Goal: Information Seeking & Learning: Learn about a topic

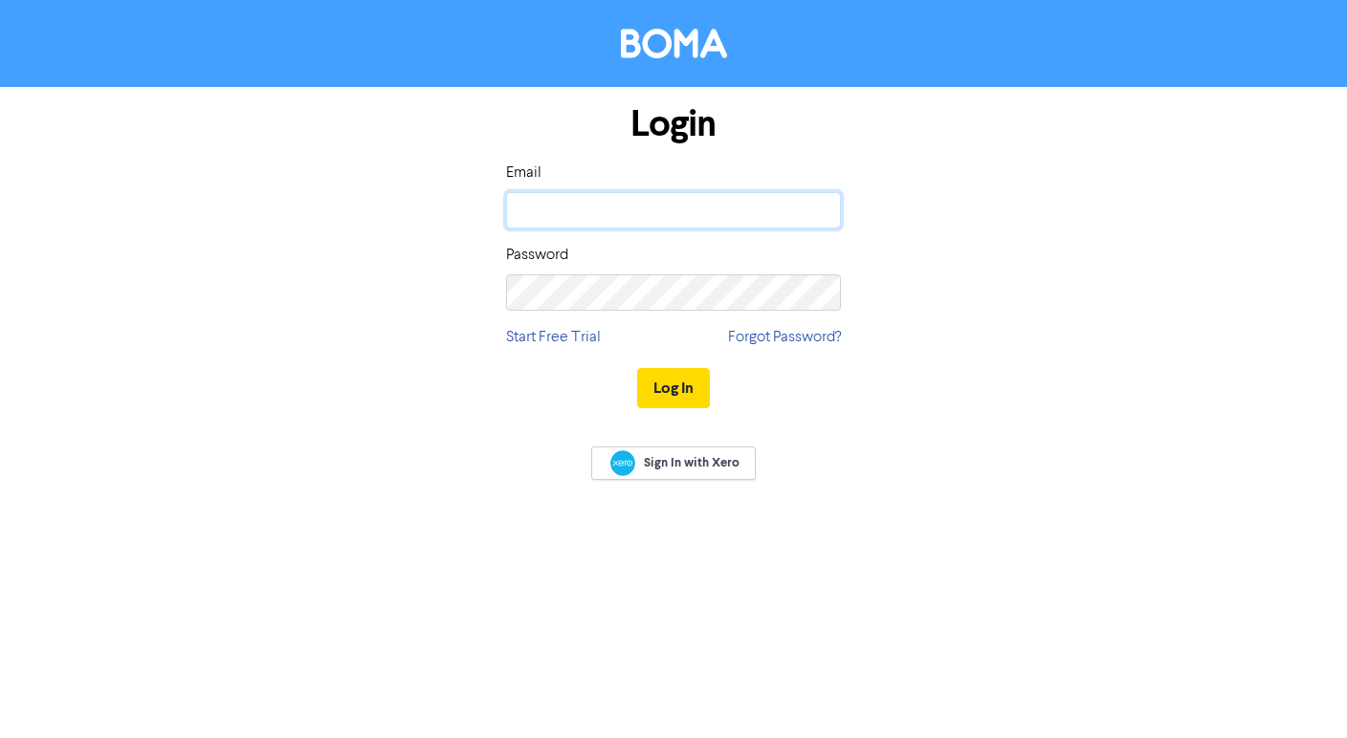
type input "[PERSON_NAME][EMAIL_ADDRESS][PERSON_NAME][DOMAIN_NAME]"
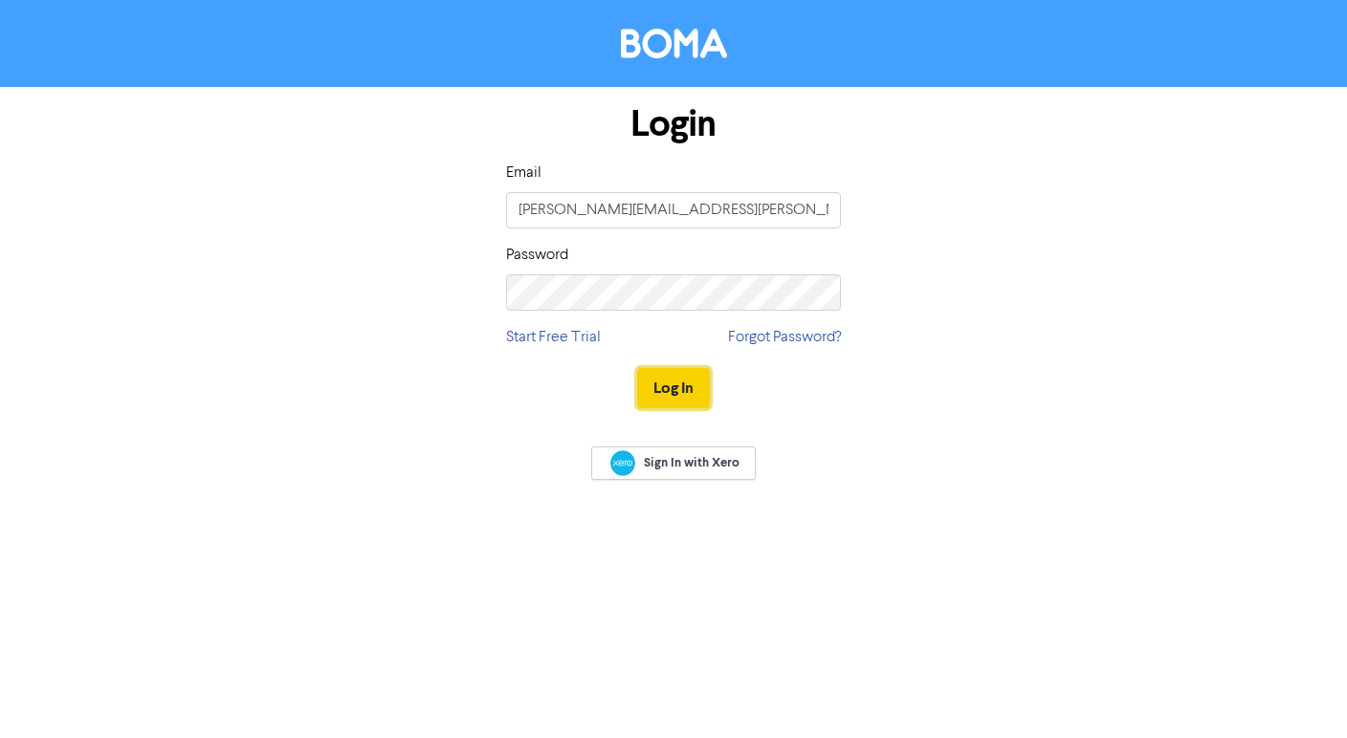
click at [688, 391] on button "Log In" at bounding box center [673, 388] width 73 height 40
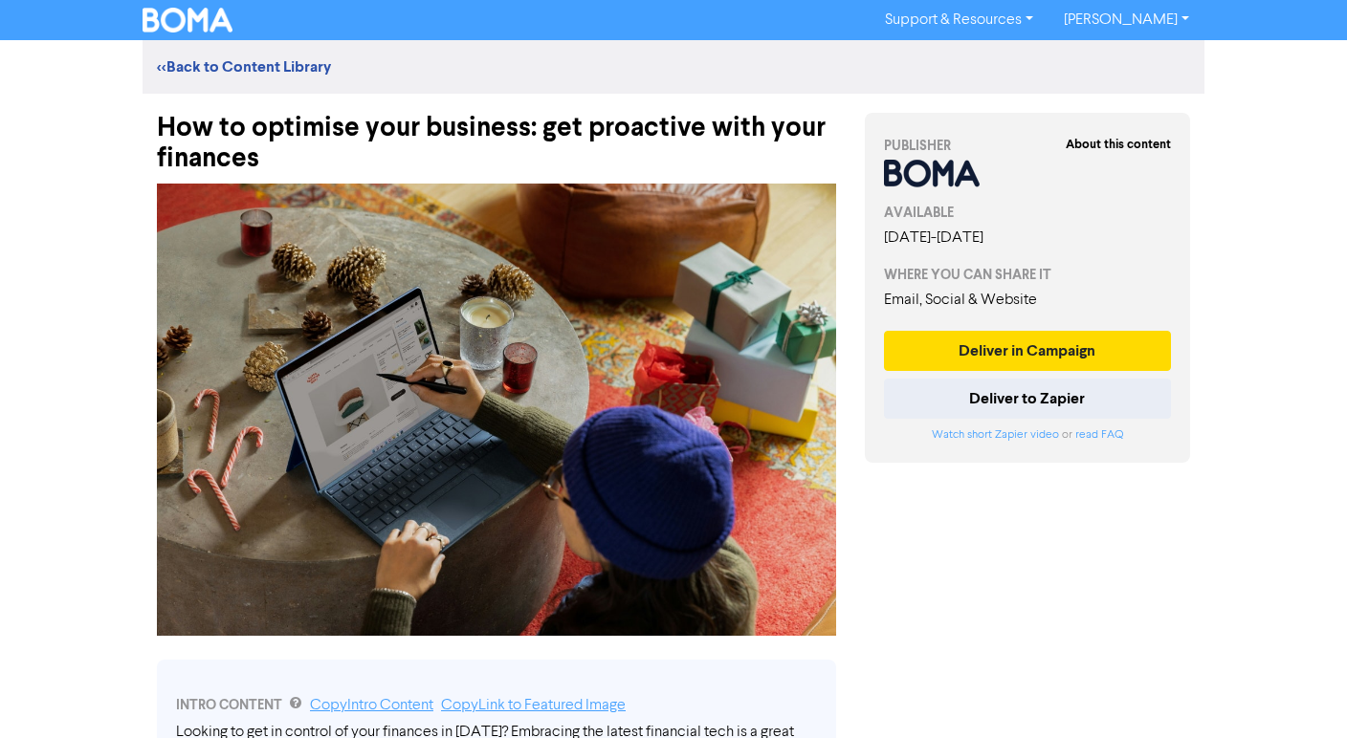
click at [228, 53] on div "<< Back to Content Library" at bounding box center [674, 67] width 1062 height 54
click at [222, 71] on link "<< Back to Content Library" at bounding box center [244, 66] width 174 height 19
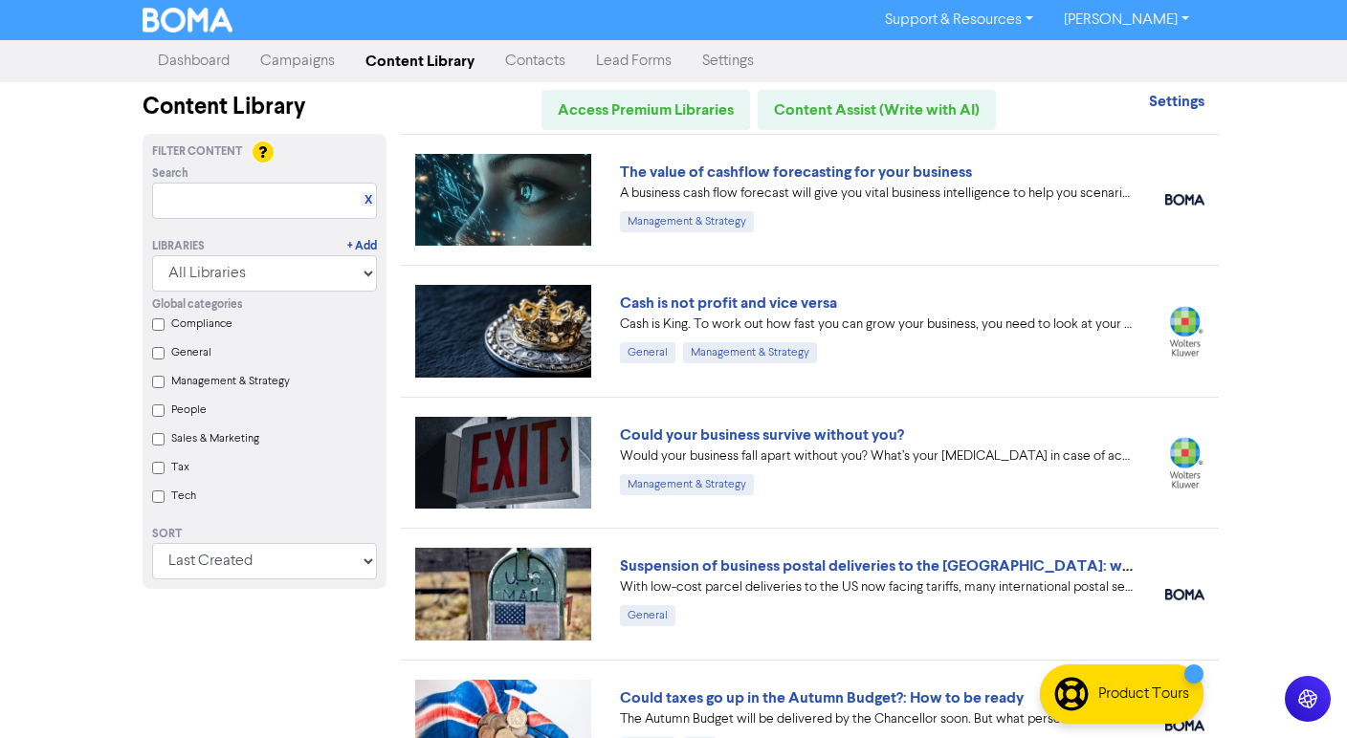
scroll to position [187, 0]
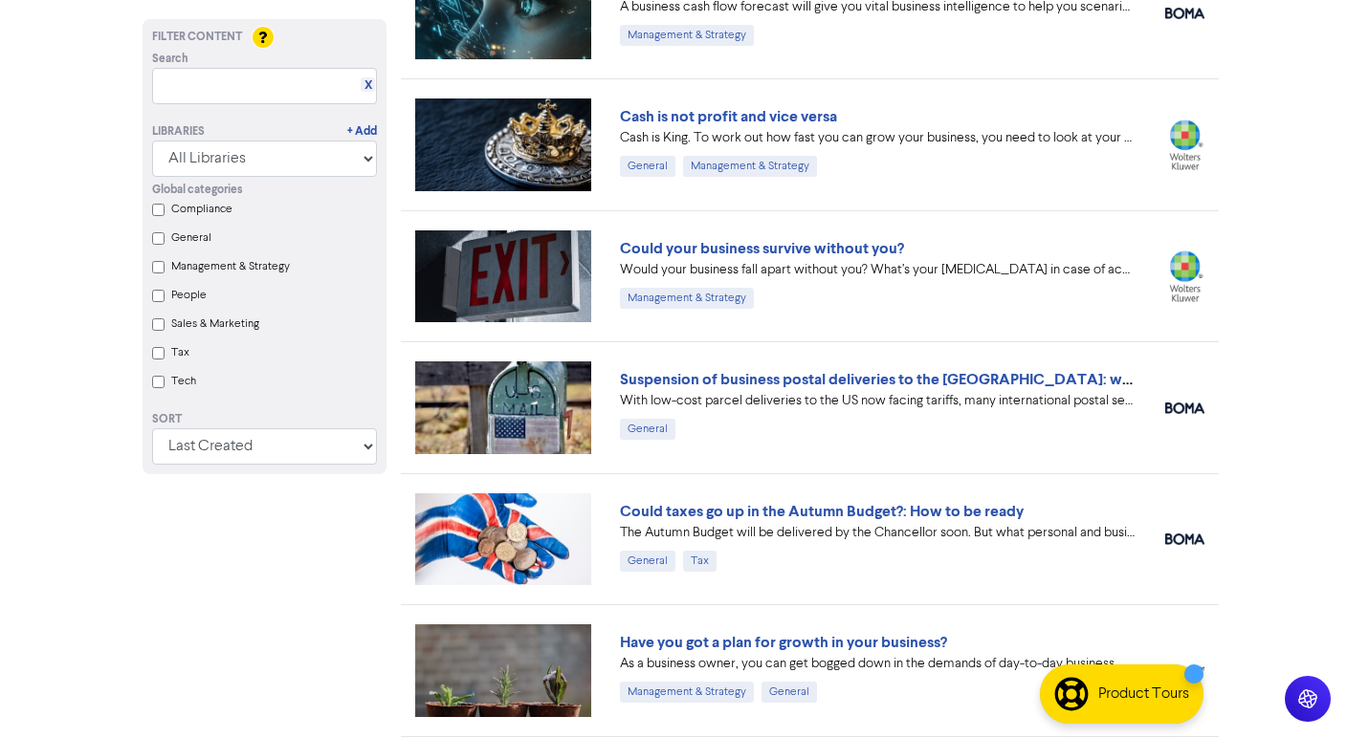
click at [879, 447] on div "Suspension of business postal deliveries to the [GEOGRAPHIC_DATA]: what options…" at bounding box center [878, 407] width 545 height 79
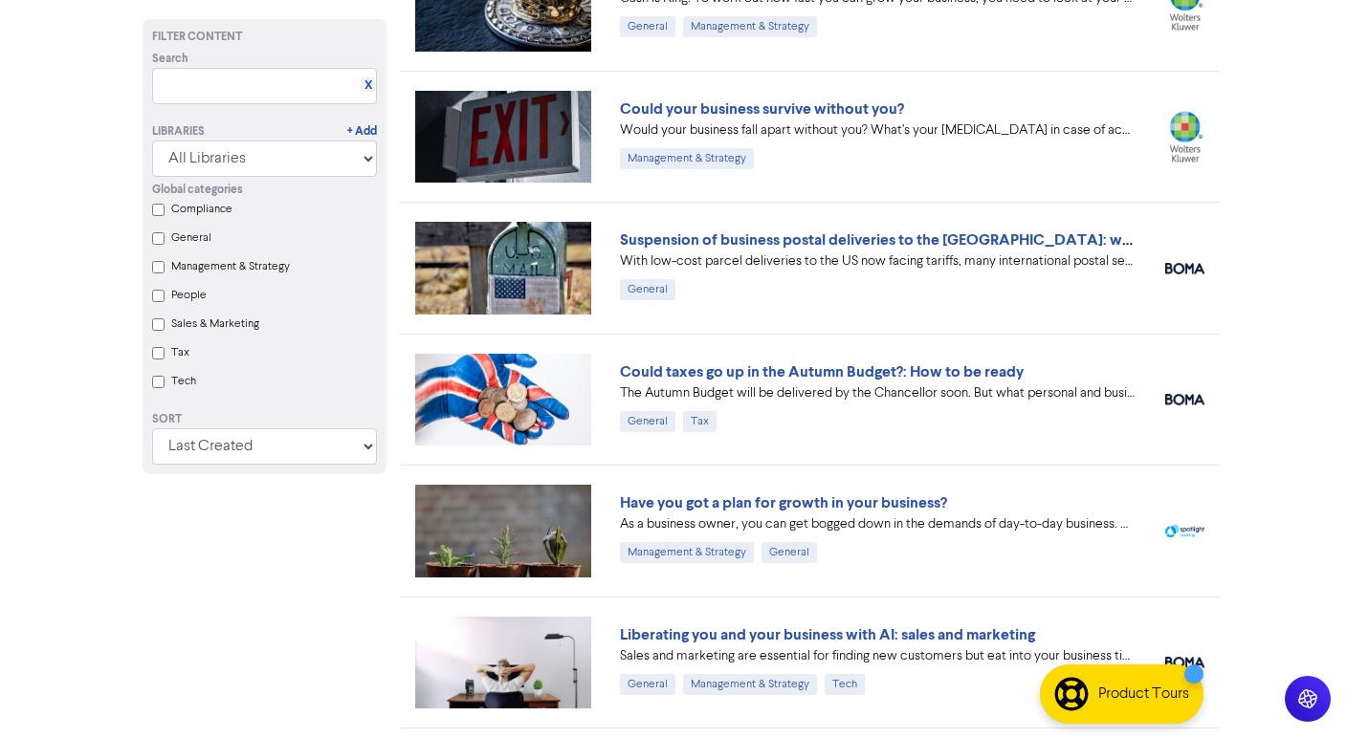
scroll to position [415, 0]
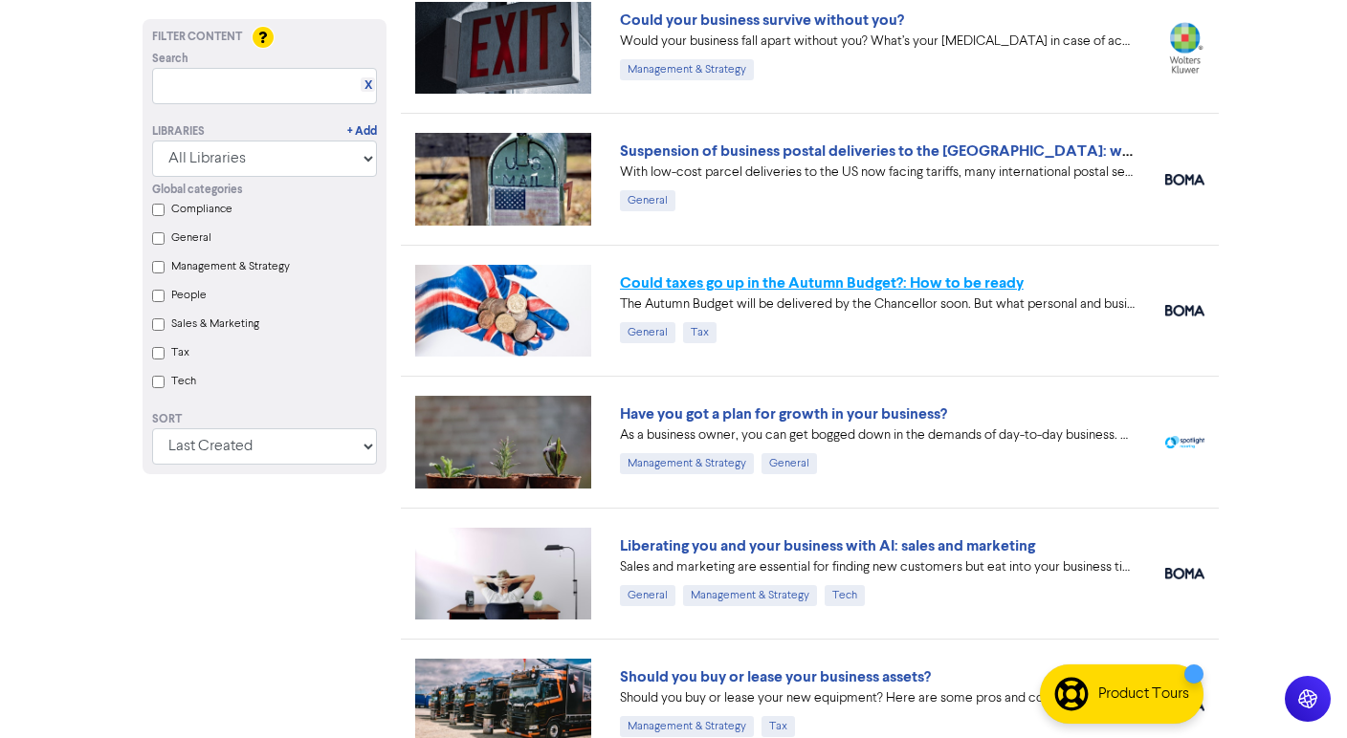
click at [778, 276] on link "Could taxes go up in the Autumn Budget?: How to be ready" at bounding box center [822, 283] width 404 height 19
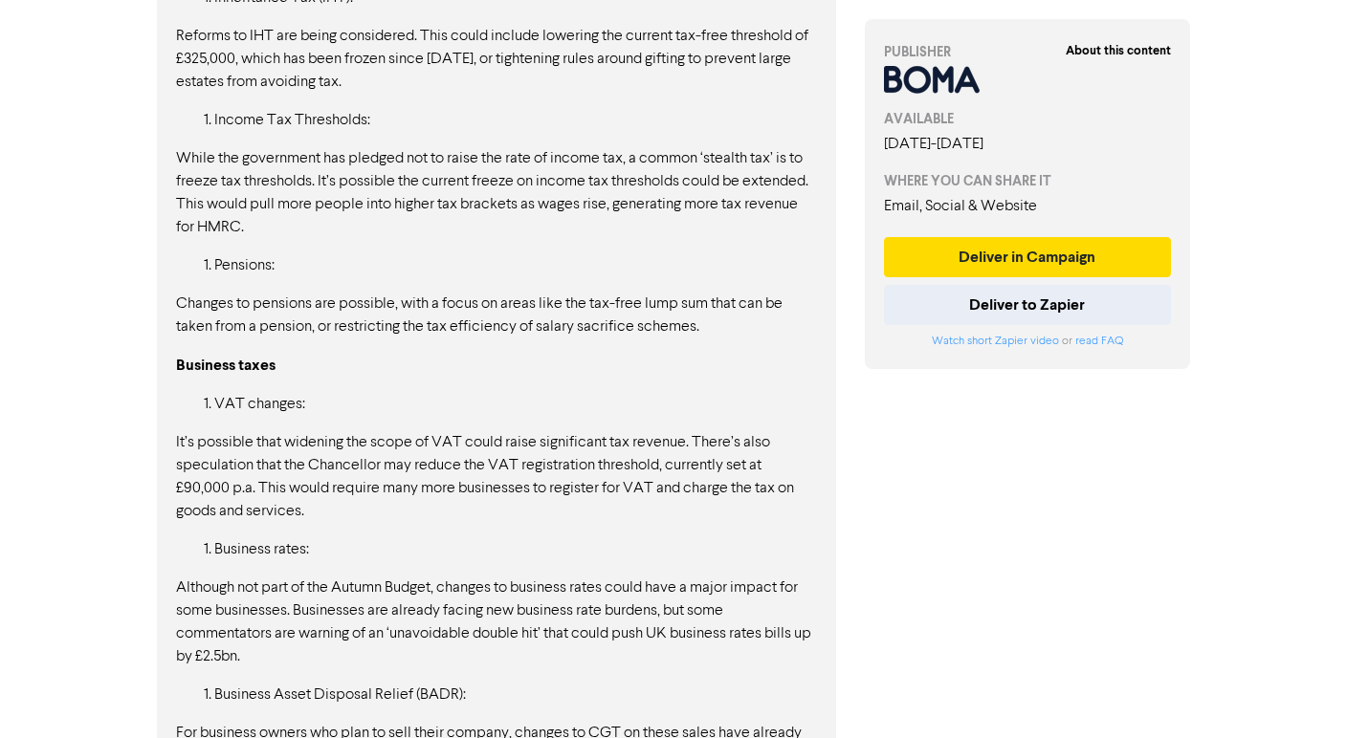
scroll to position [1960, 0]
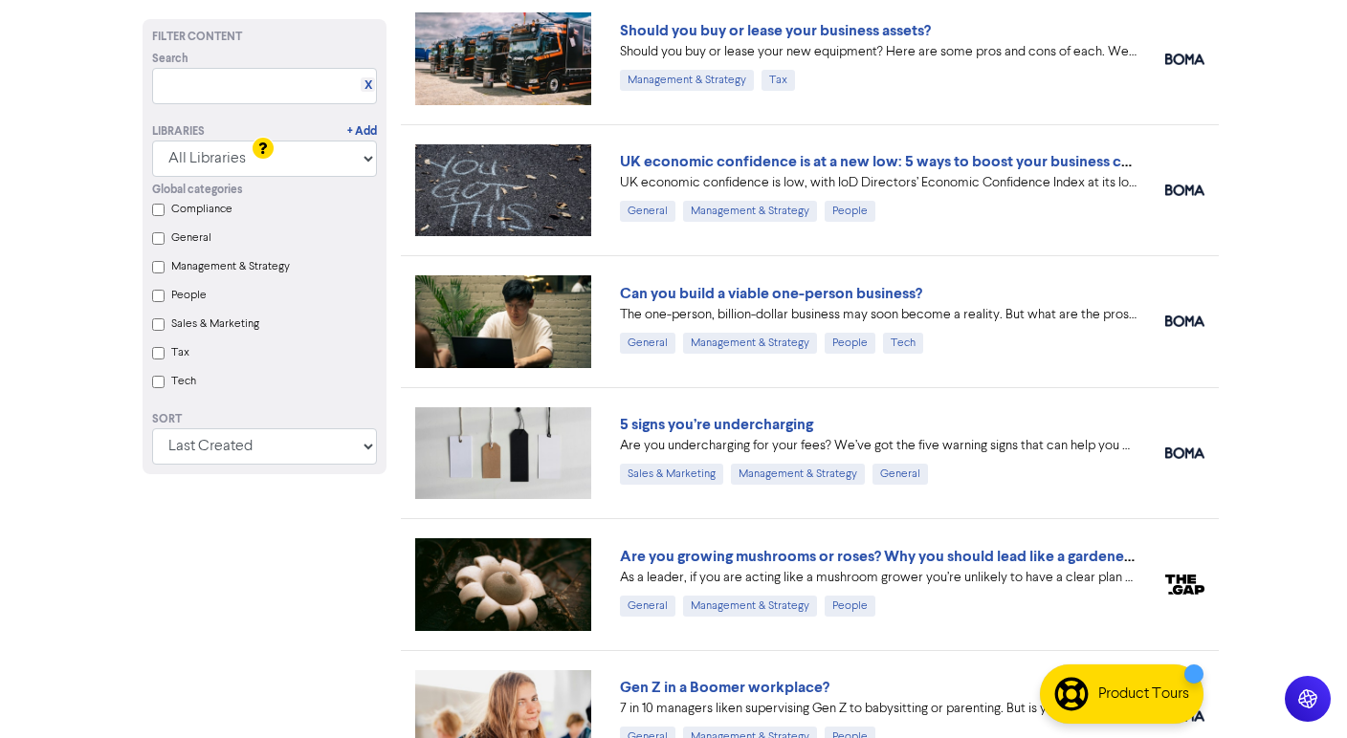
scroll to position [1405, 0]
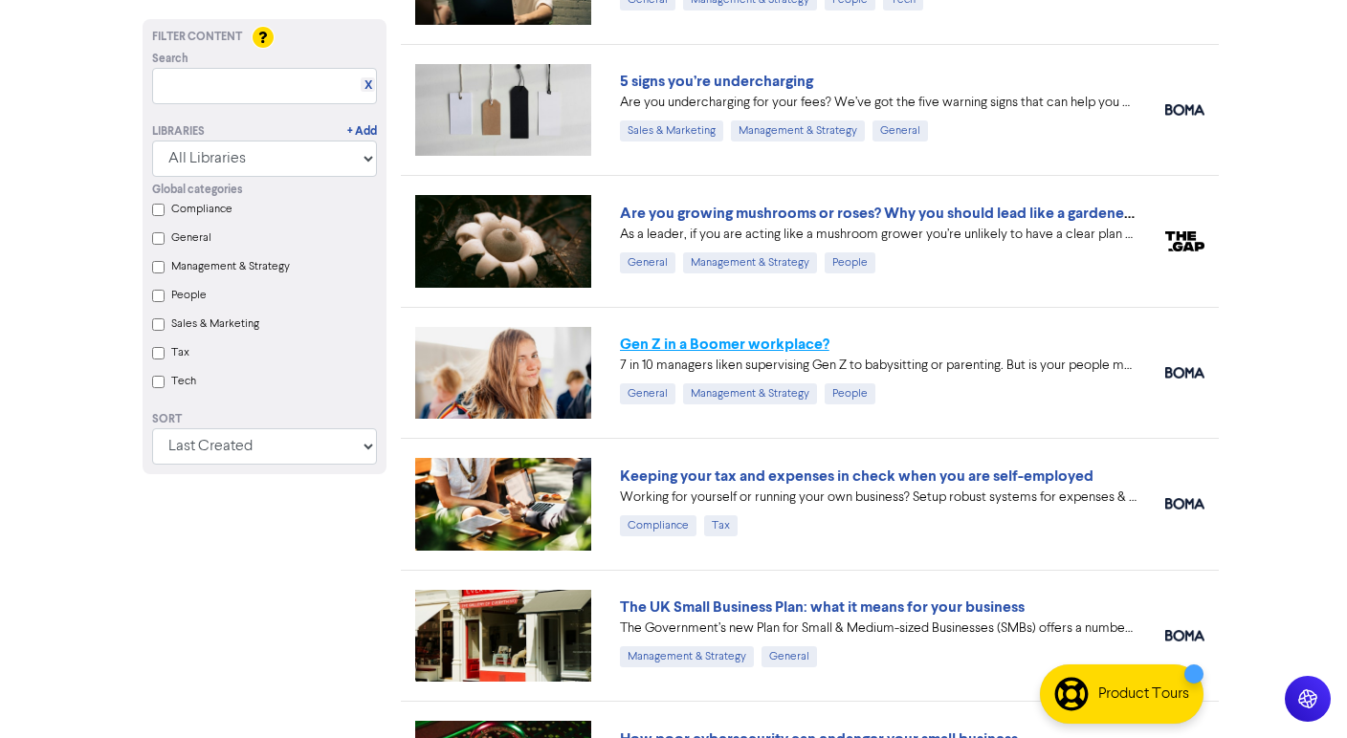
click at [788, 345] on link "Gen Z in a Boomer workplace?" at bounding box center [724, 344] width 209 height 19
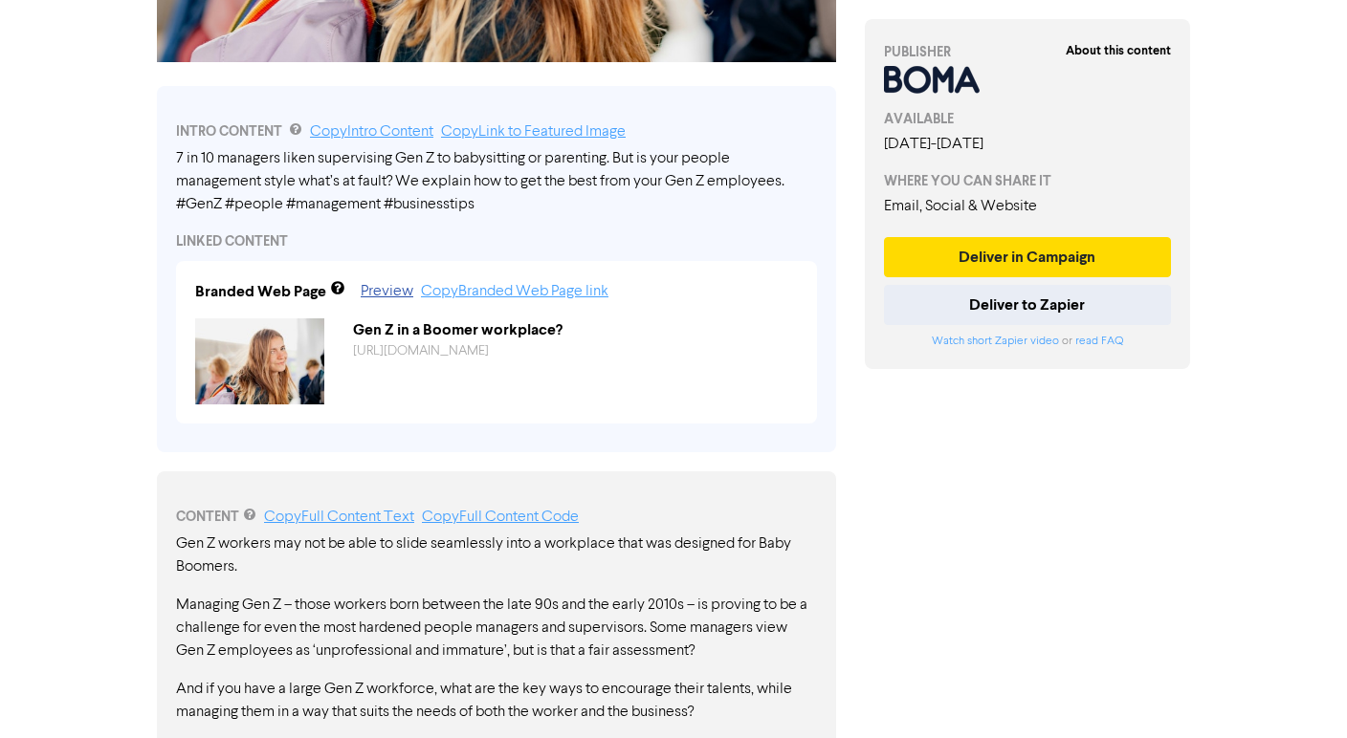
scroll to position [688, 0]
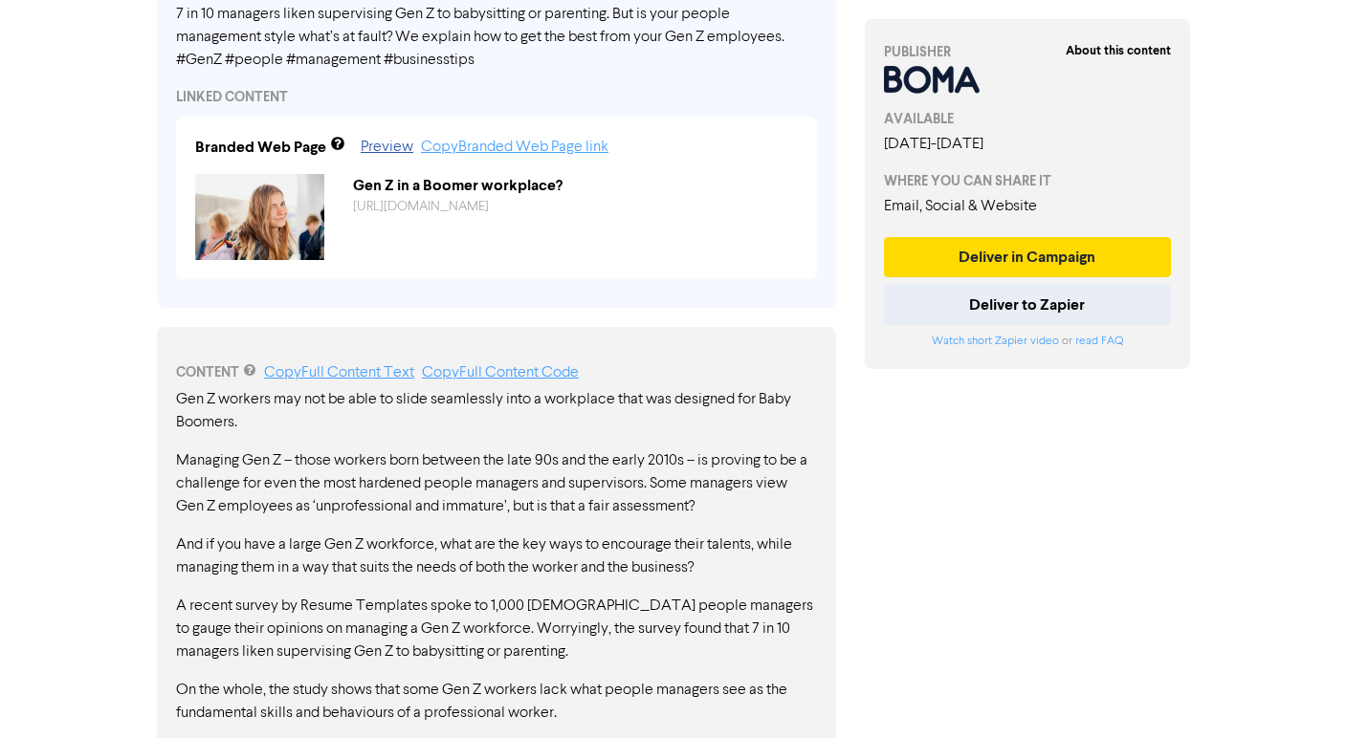
drag, startPoint x: 215, startPoint y: 399, endPoint x: 179, endPoint y: 399, distance: 36.4
click at [179, 399] on p "Gen Z workers may not be able to slide seamlessly into a workplace that was des…" at bounding box center [496, 411] width 641 height 46
drag, startPoint x: 173, startPoint y: 390, endPoint x: 249, endPoint y: 404, distance: 76.7
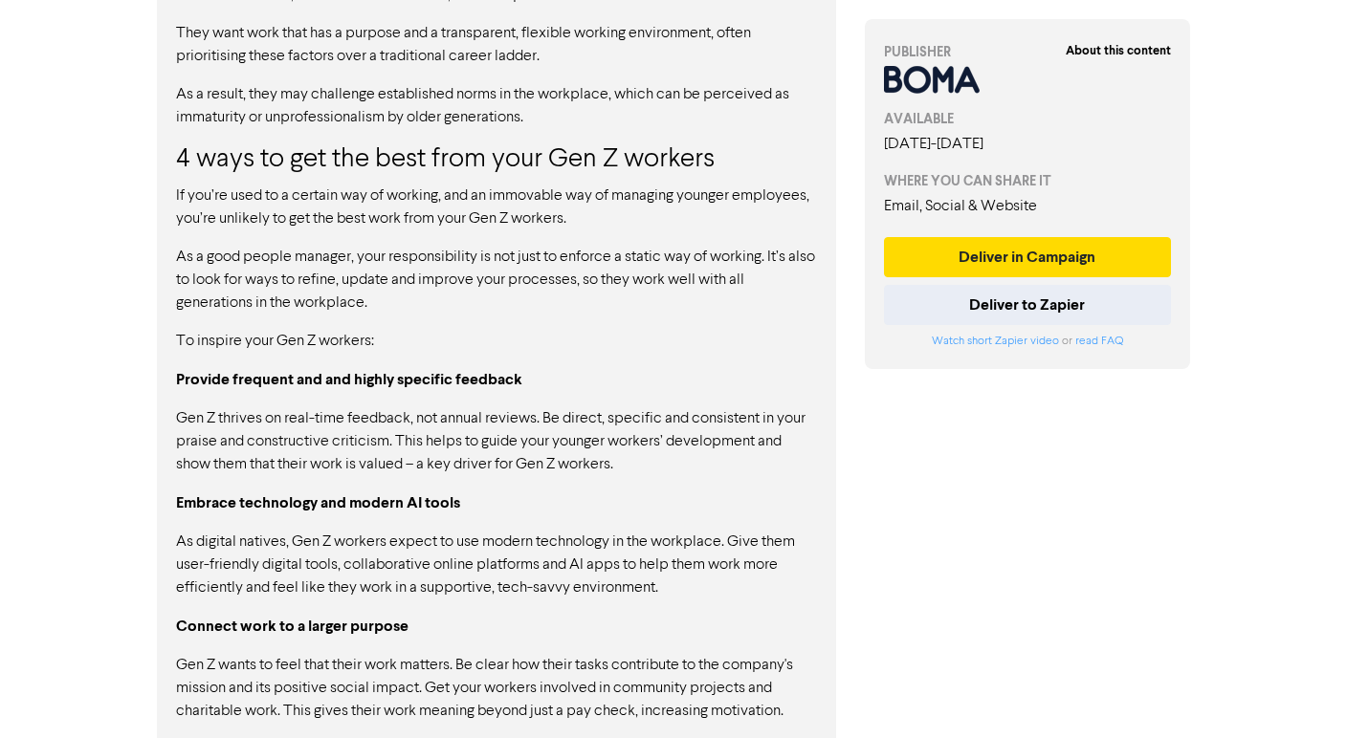
scroll to position [1878, 0]
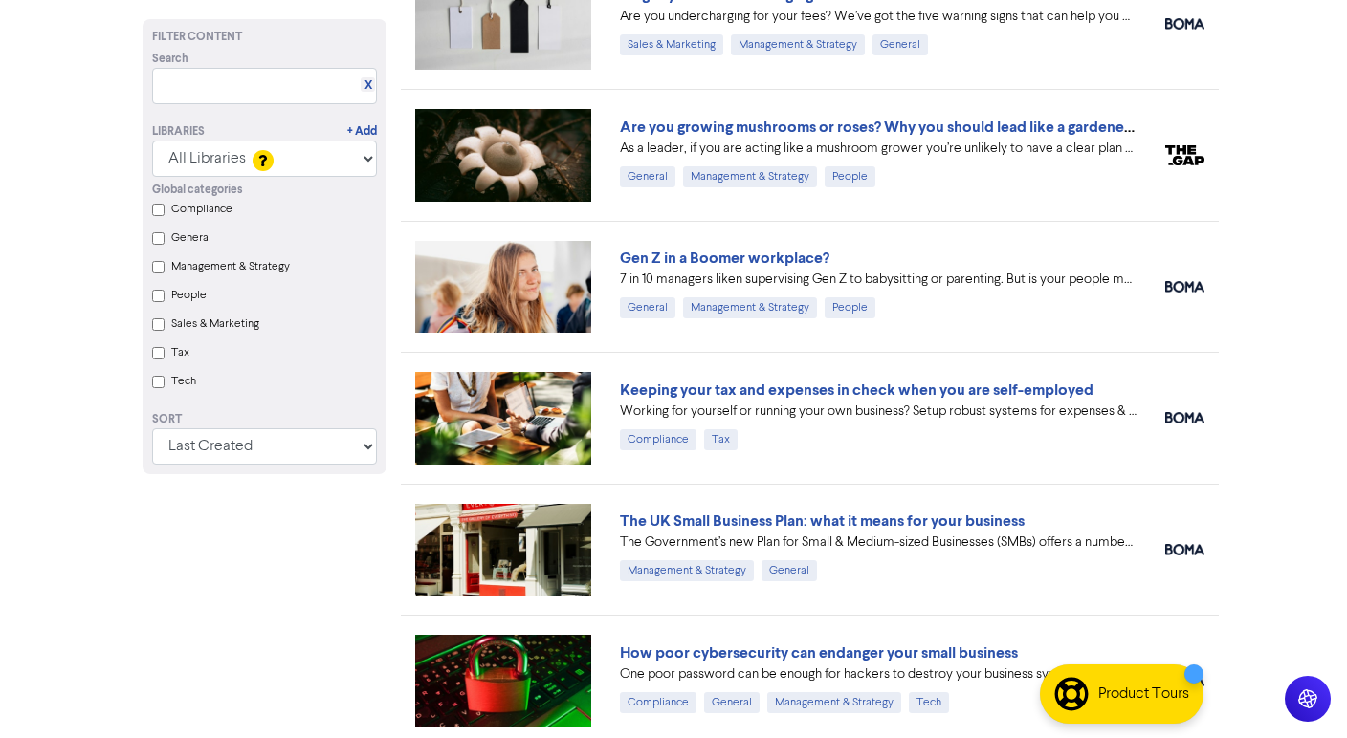
scroll to position [1615, 0]
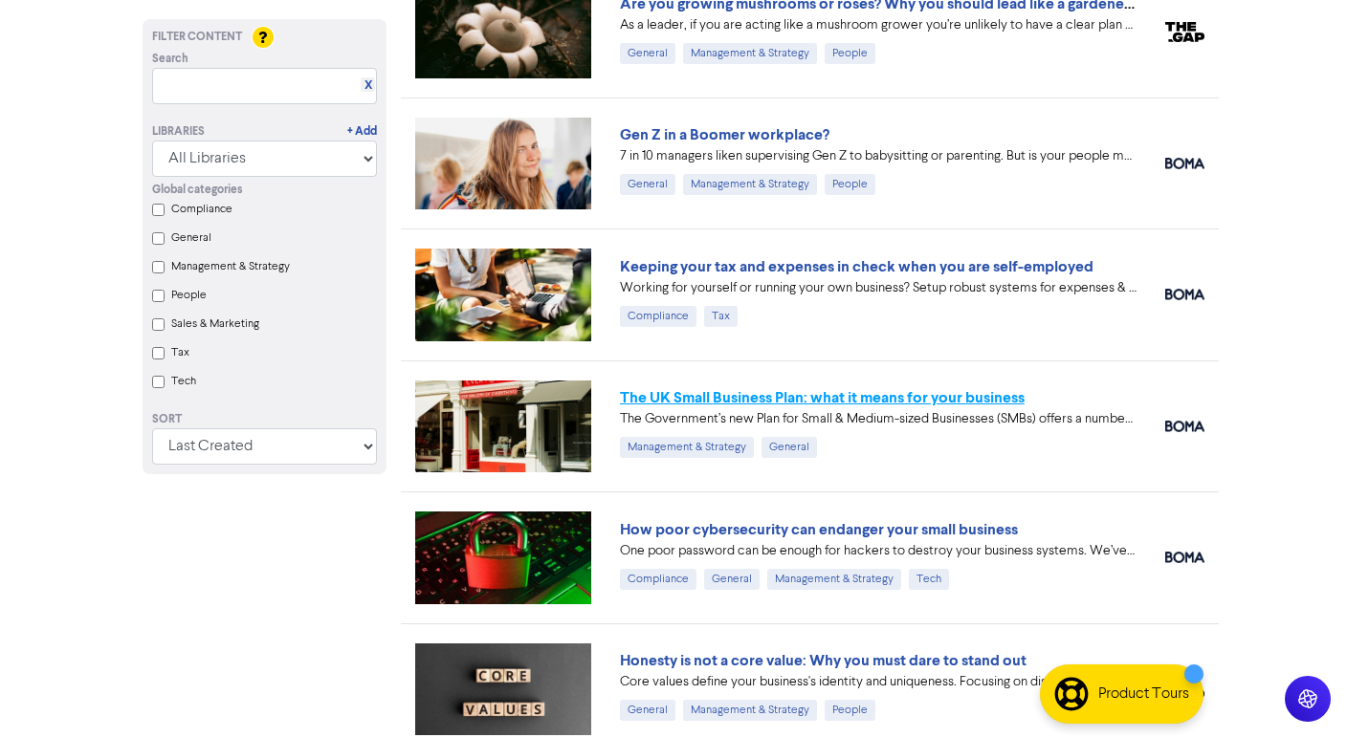
click at [802, 403] on link "The UK Small Business Plan: what it means for your business" at bounding box center [822, 397] width 405 height 19
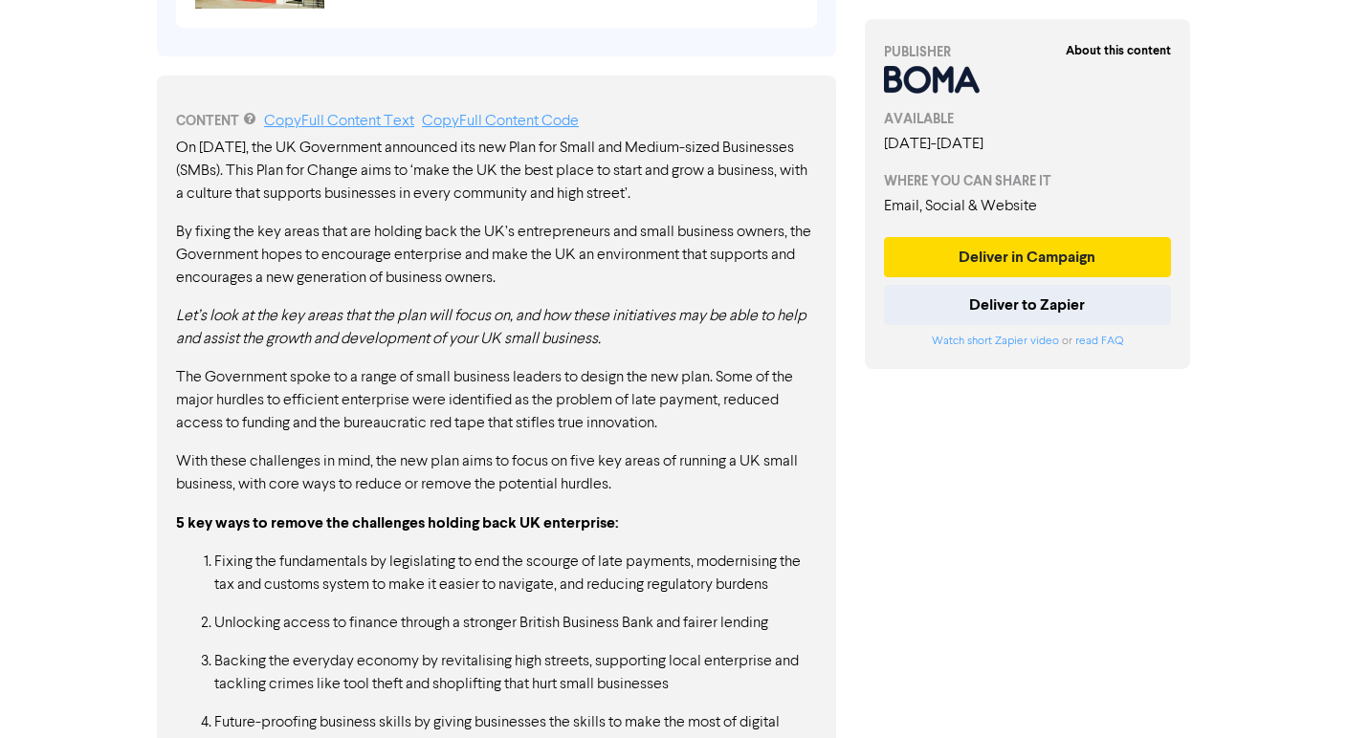
scroll to position [1030, 0]
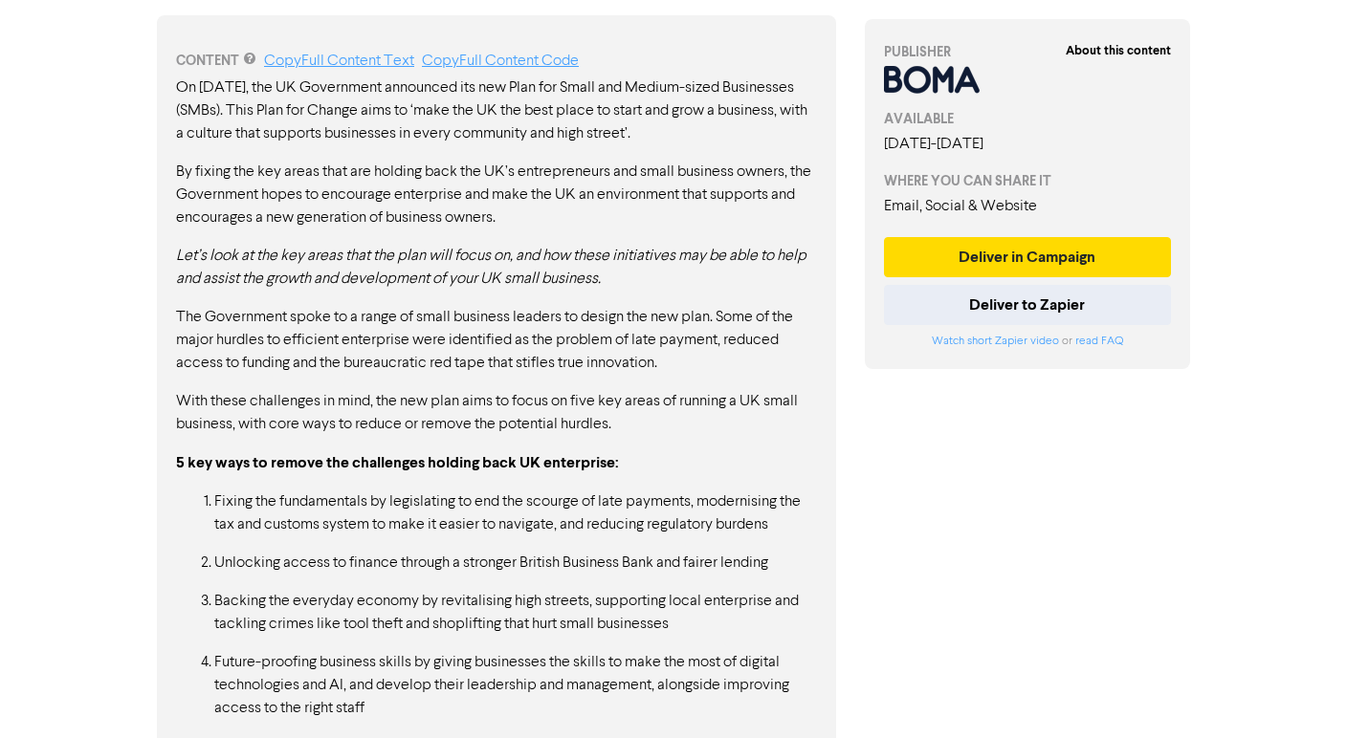
click at [622, 359] on p "The Government spoke to a range of small business leaders to design the new pla…" at bounding box center [496, 340] width 641 height 69
drag, startPoint x: 670, startPoint y: 359, endPoint x: 160, endPoint y: 303, distance: 512.9
drag, startPoint x: 370, startPoint y: 338, endPoint x: 662, endPoint y: 364, distance: 292.9
click at [607, 352] on p "The Government spoke to a range of small business leaders to design the new pla…" at bounding box center [496, 340] width 641 height 69
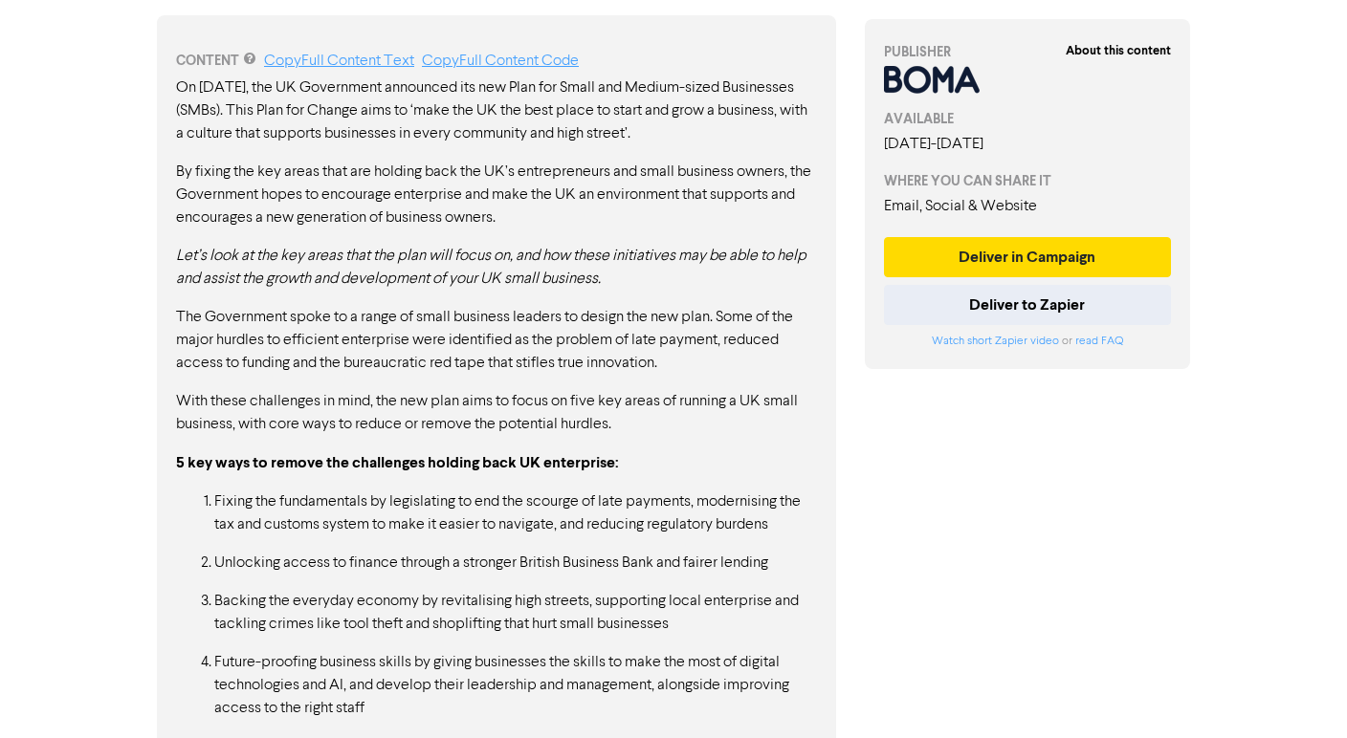
click at [730, 565] on p "Unlocking access to finance through a stronger British Business Bank and fairer…" at bounding box center [515, 563] width 603 height 23
click at [426, 435] on p "With these challenges in mind, the new plan aims to focus on five key areas of …" at bounding box center [496, 413] width 641 height 46
drag, startPoint x: 587, startPoint y: 427, endPoint x: 174, endPoint y: 274, distance: 440.7
click at [578, 474] on p "5 key ways to remove the challenges holding back UK enterprise:" at bounding box center [496, 464] width 641 height 24
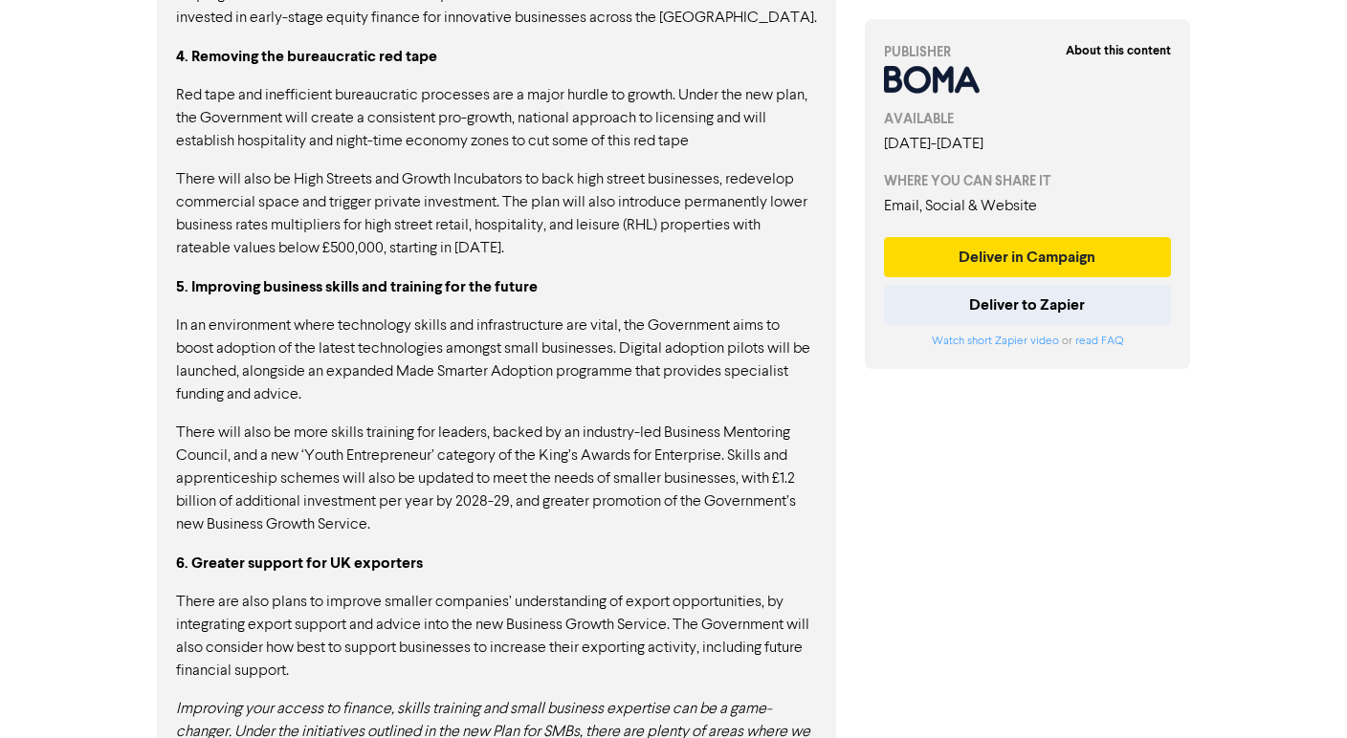
scroll to position [2446, 0]
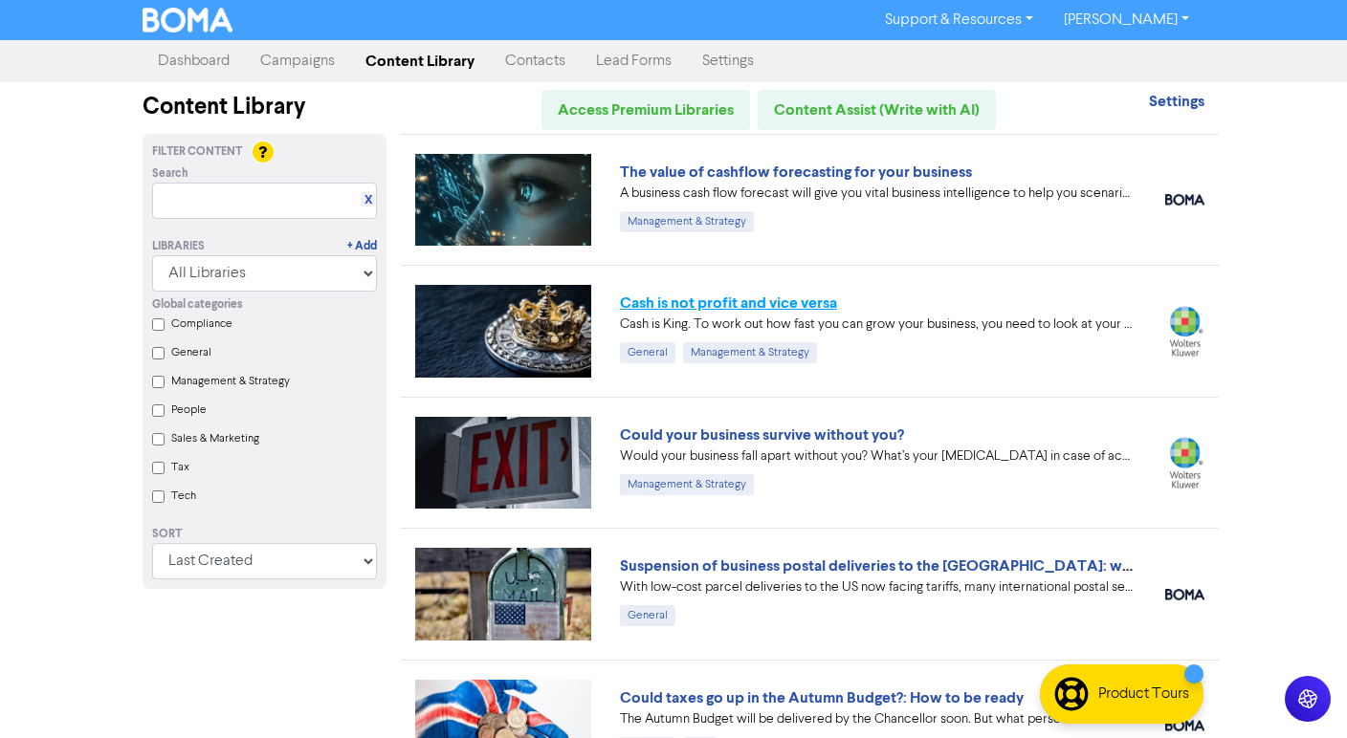
click at [730, 298] on link "Cash is not profit and vice versa" at bounding box center [728, 303] width 217 height 19
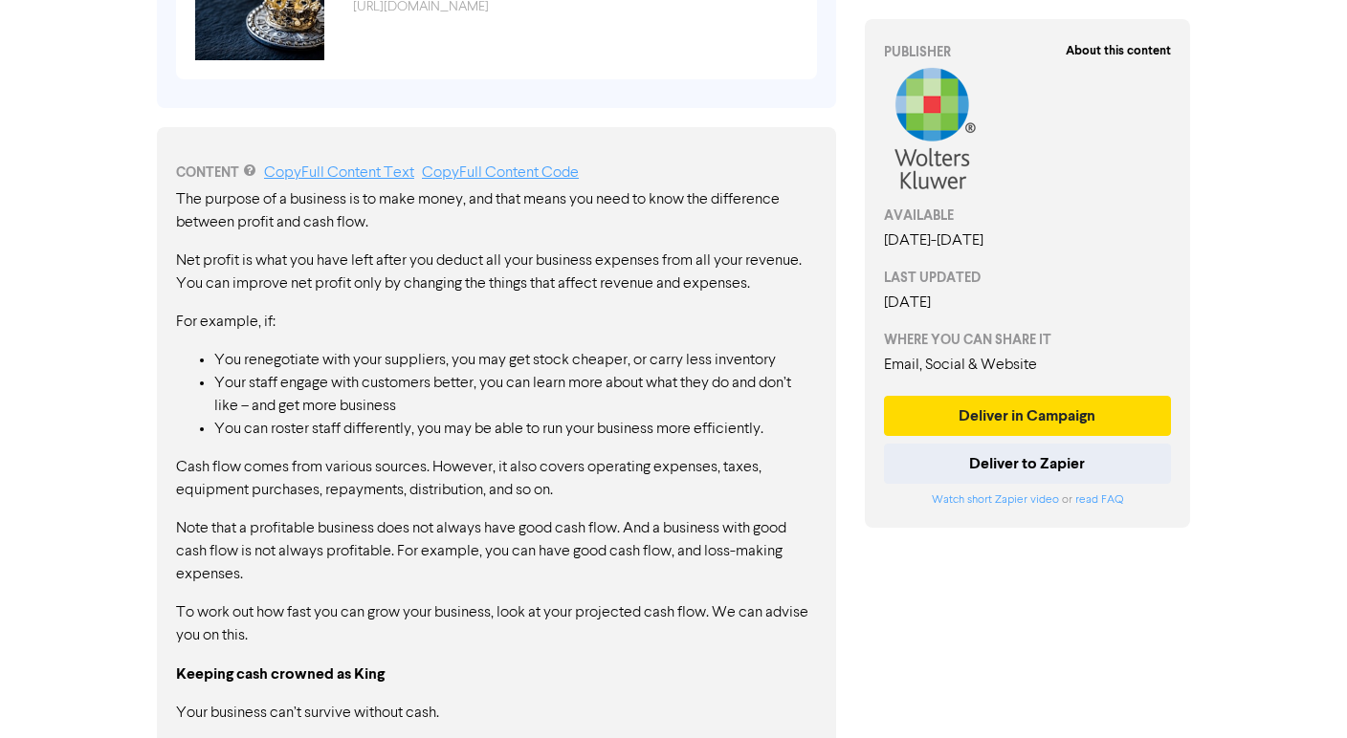
scroll to position [691, 0]
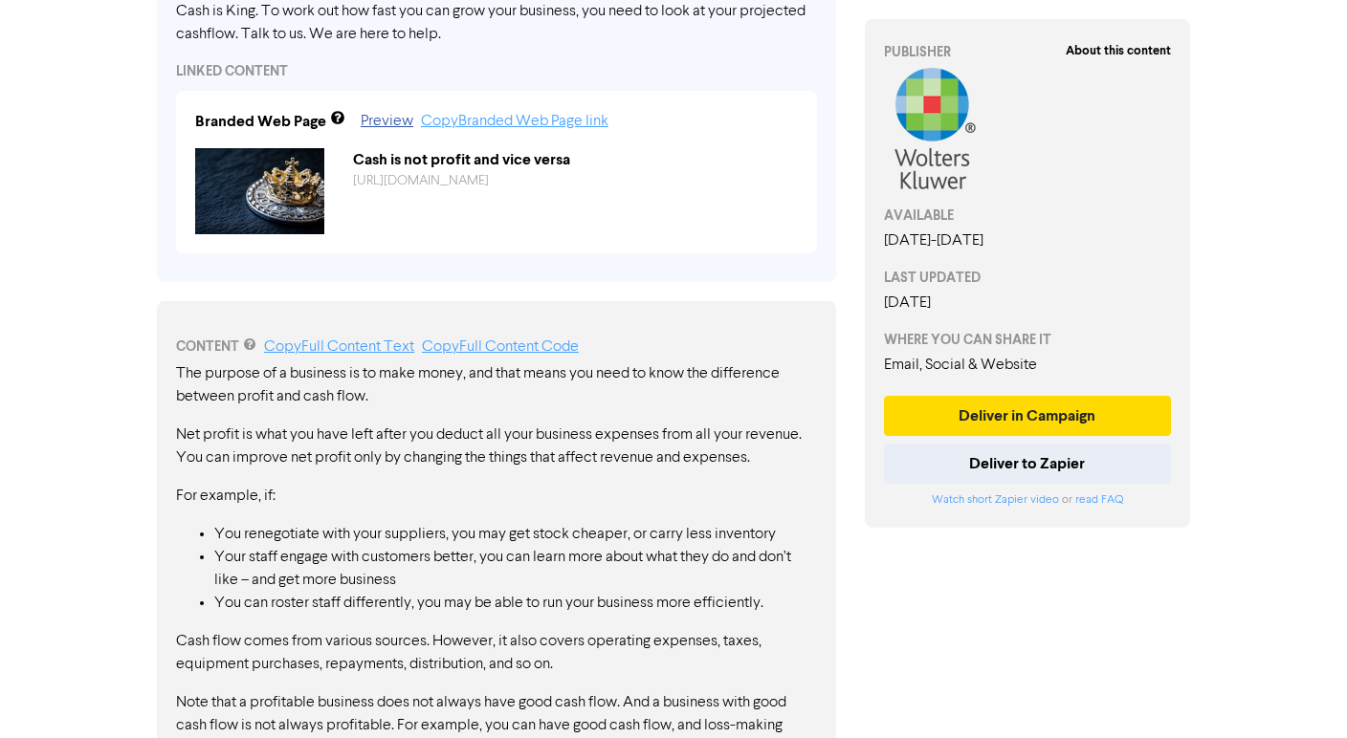
click at [280, 532] on li "You renegotiate with your suppliers, you may get stock cheaper, or carry less i…" at bounding box center [515, 534] width 603 height 23
drag, startPoint x: 322, startPoint y: 535, endPoint x: 237, endPoint y: 535, distance: 85.1
click at [237, 535] on li "You renegotiate with your suppliers, you may get stock cheaper, or carry less i…" at bounding box center [515, 534] width 603 height 23
drag, startPoint x: 220, startPoint y: 499, endPoint x: 420, endPoint y: 633, distance: 240.6
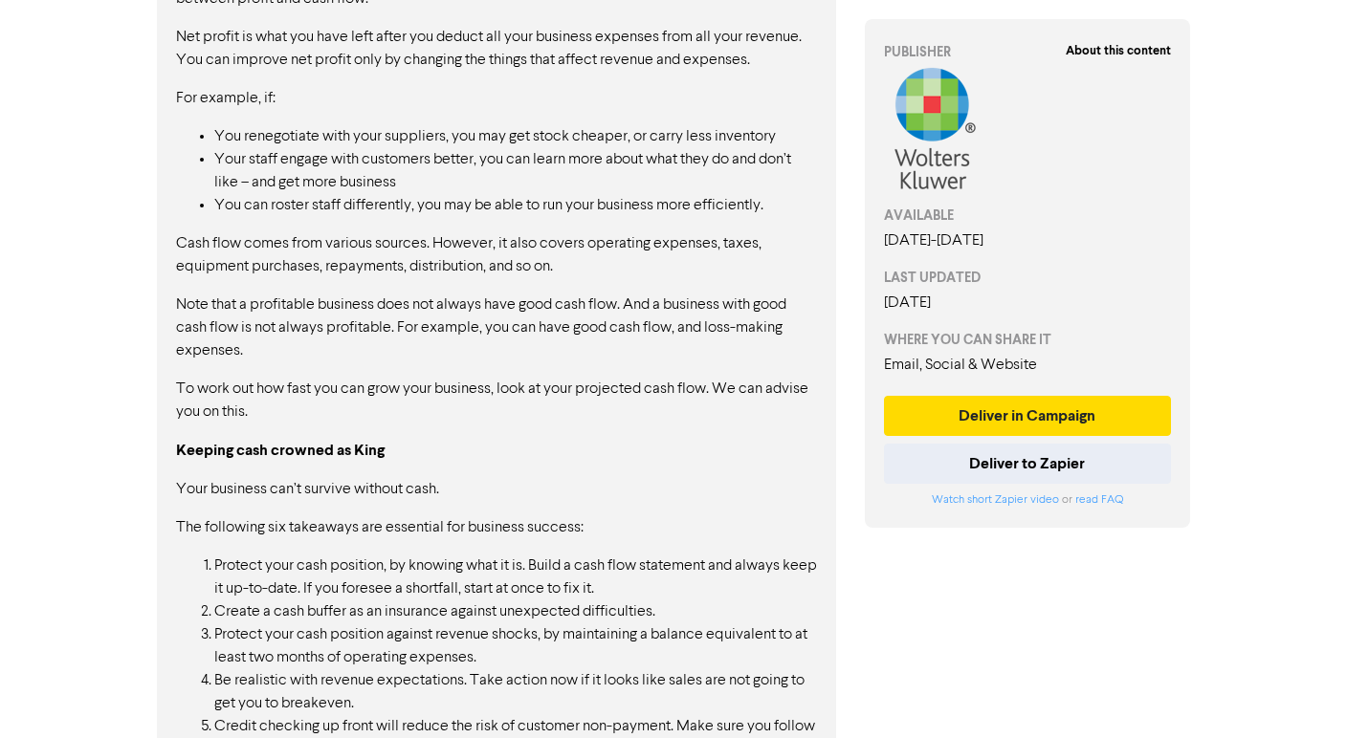
scroll to position [978, 0]
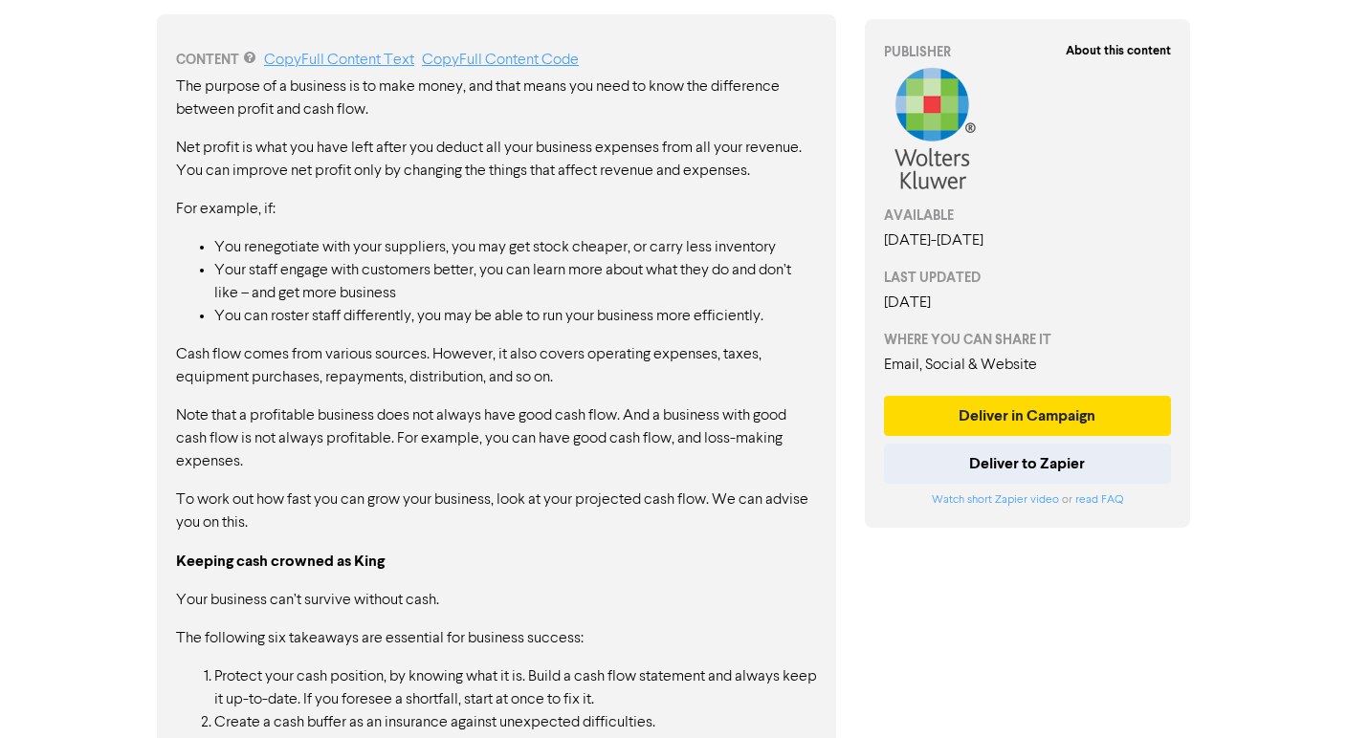
click at [527, 367] on p "Cash flow comes from various sources. However, it also covers operating expense…" at bounding box center [496, 366] width 641 height 46
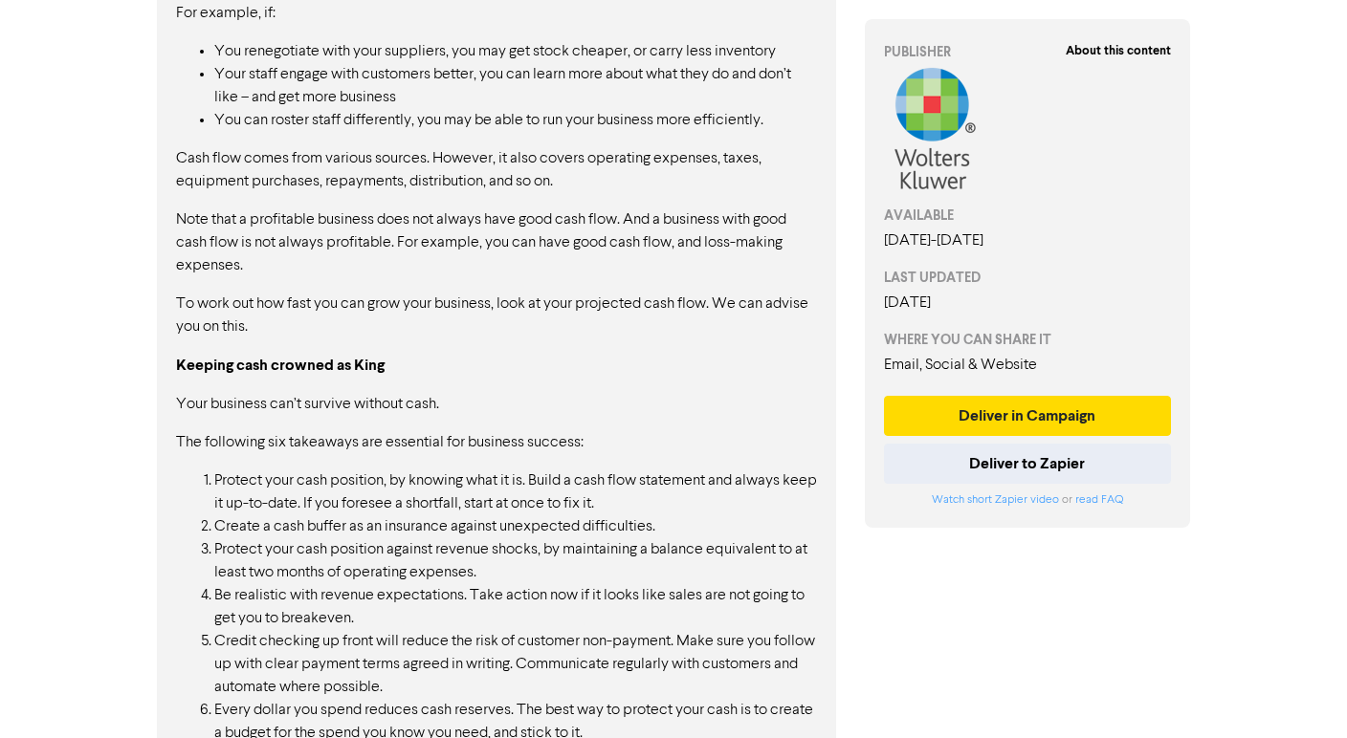
scroll to position [1240, 0]
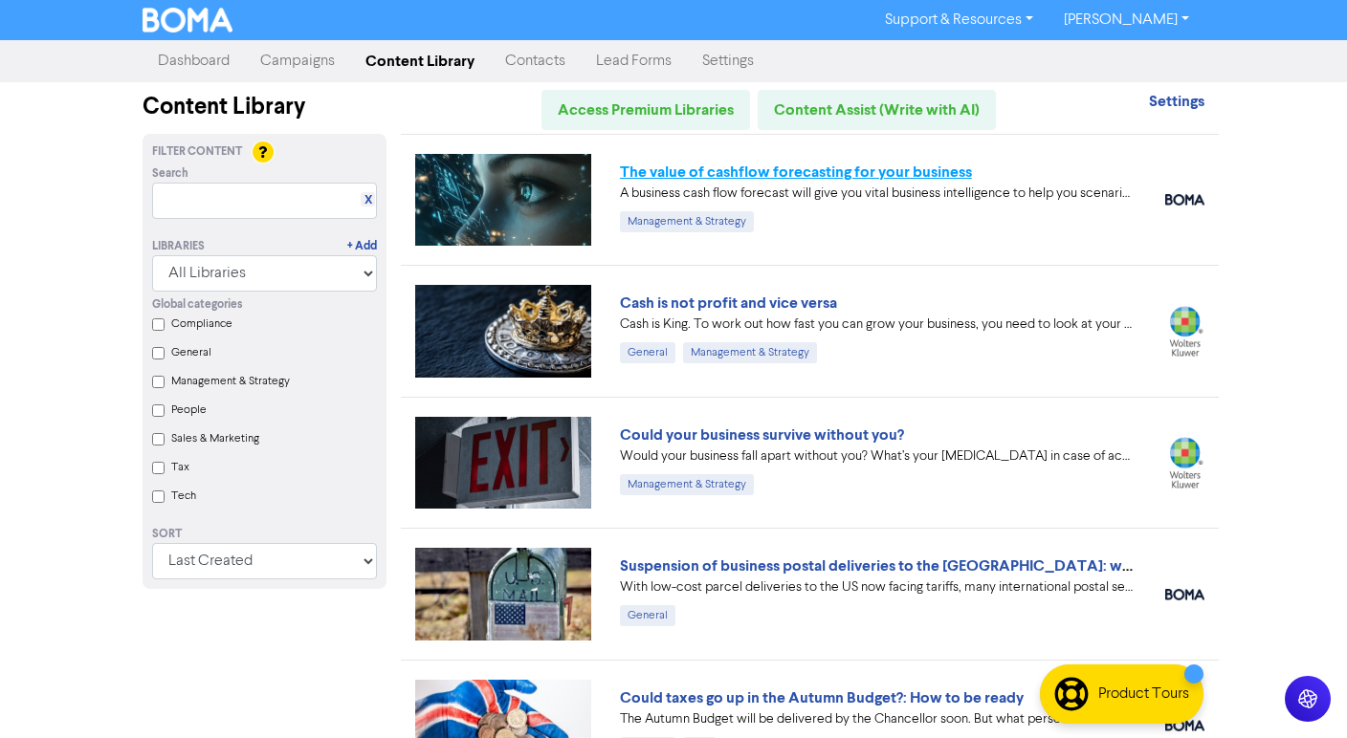
click at [693, 165] on link "The value of cashflow forecasting for your business" at bounding box center [796, 172] width 352 height 19
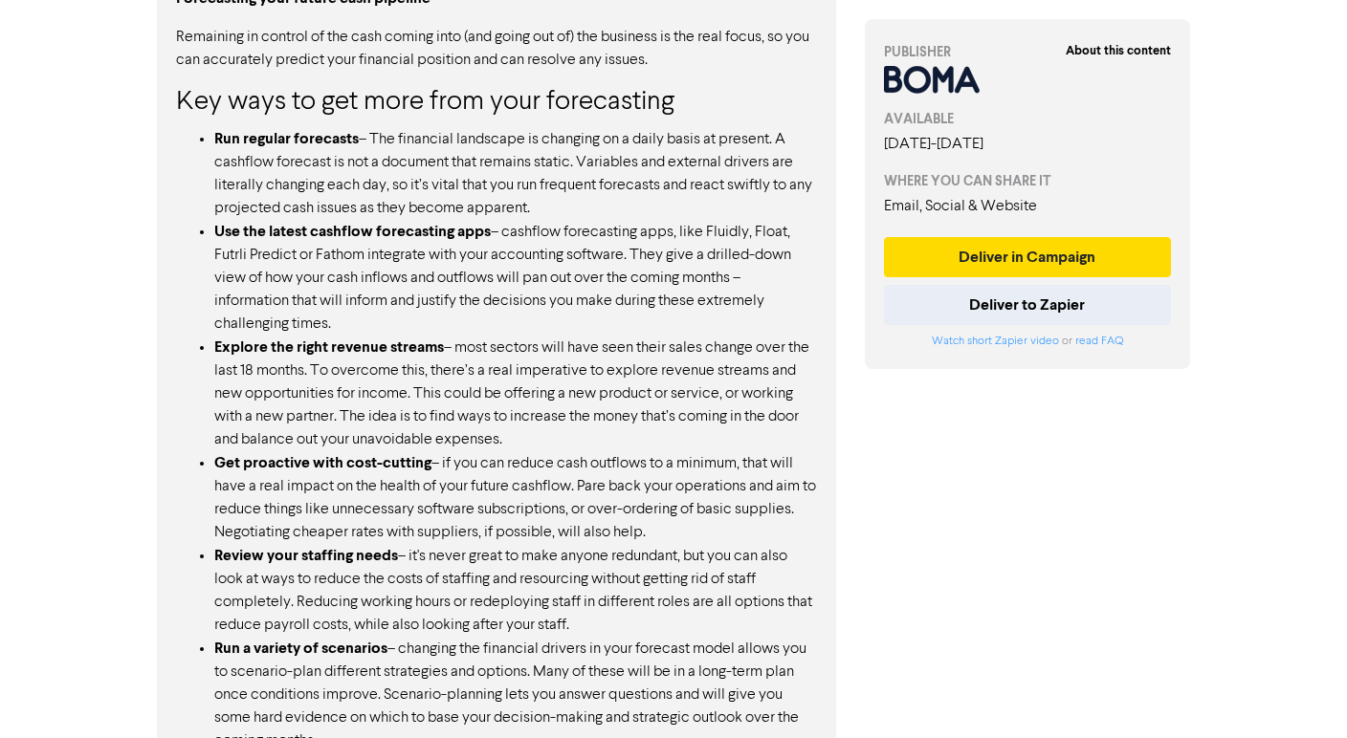
scroll to position [1554, 0]
